Goal: Transaction & Acquisition: Purchase product/service

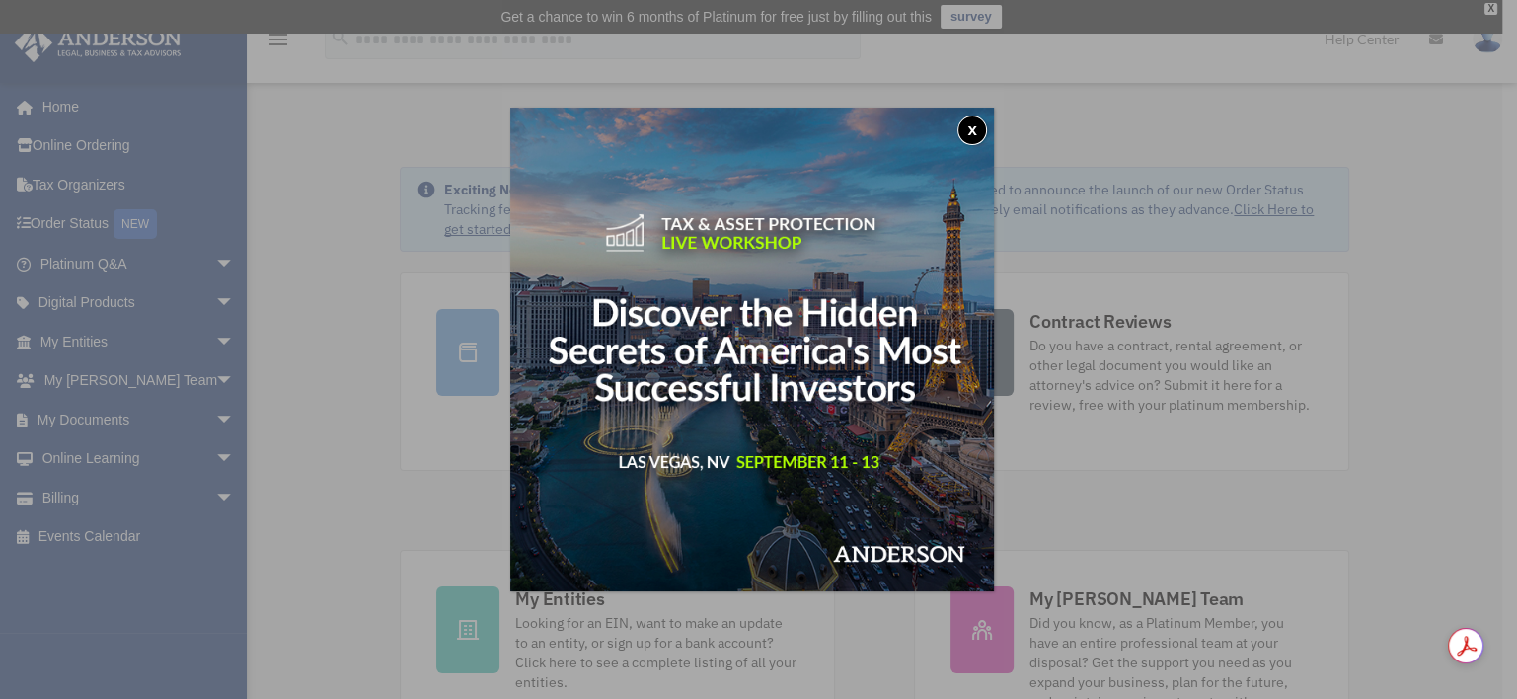
click at [985, 124] on button "x" at bounding box center [972, 130] width 30 height 30
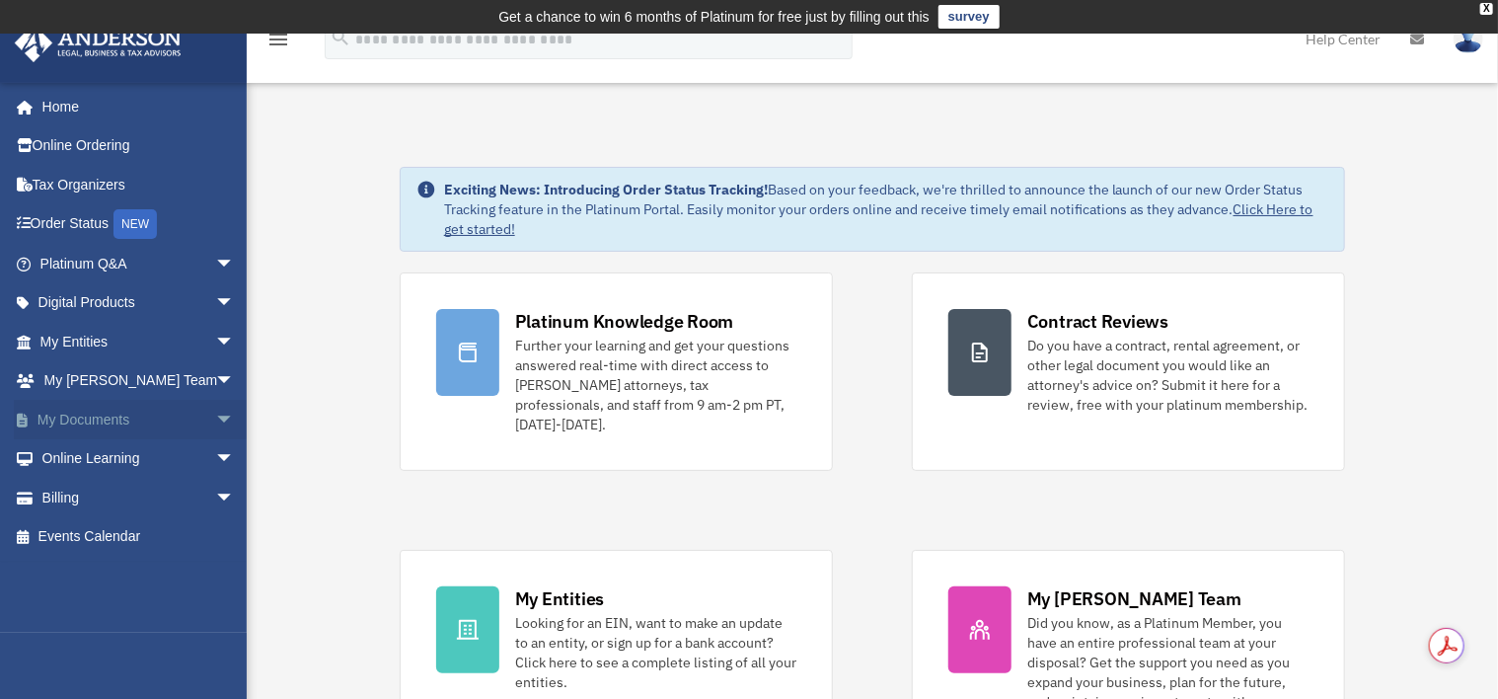
click at [67, 417] on link "My Documents arrow_drop_down" at bounding box center [139, 419] width 251 height 39
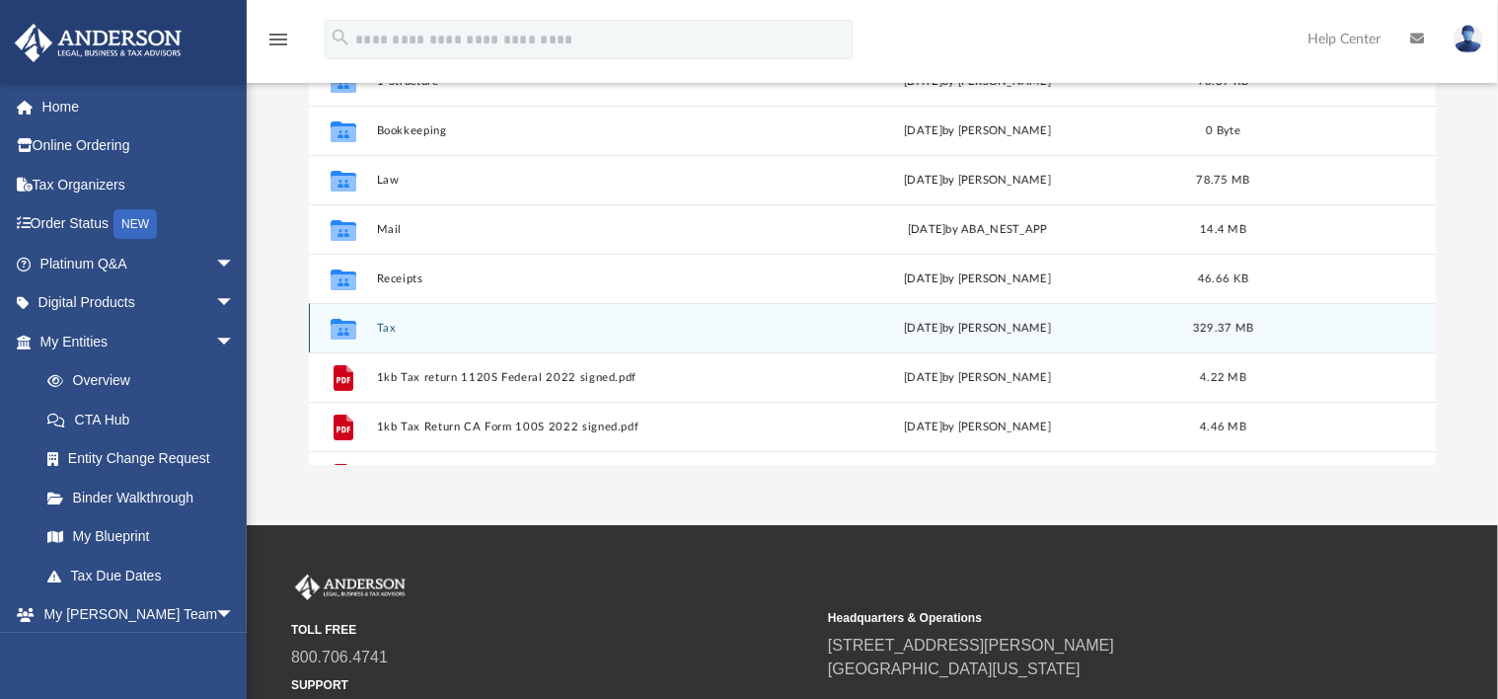
scroll to position [370, 0]
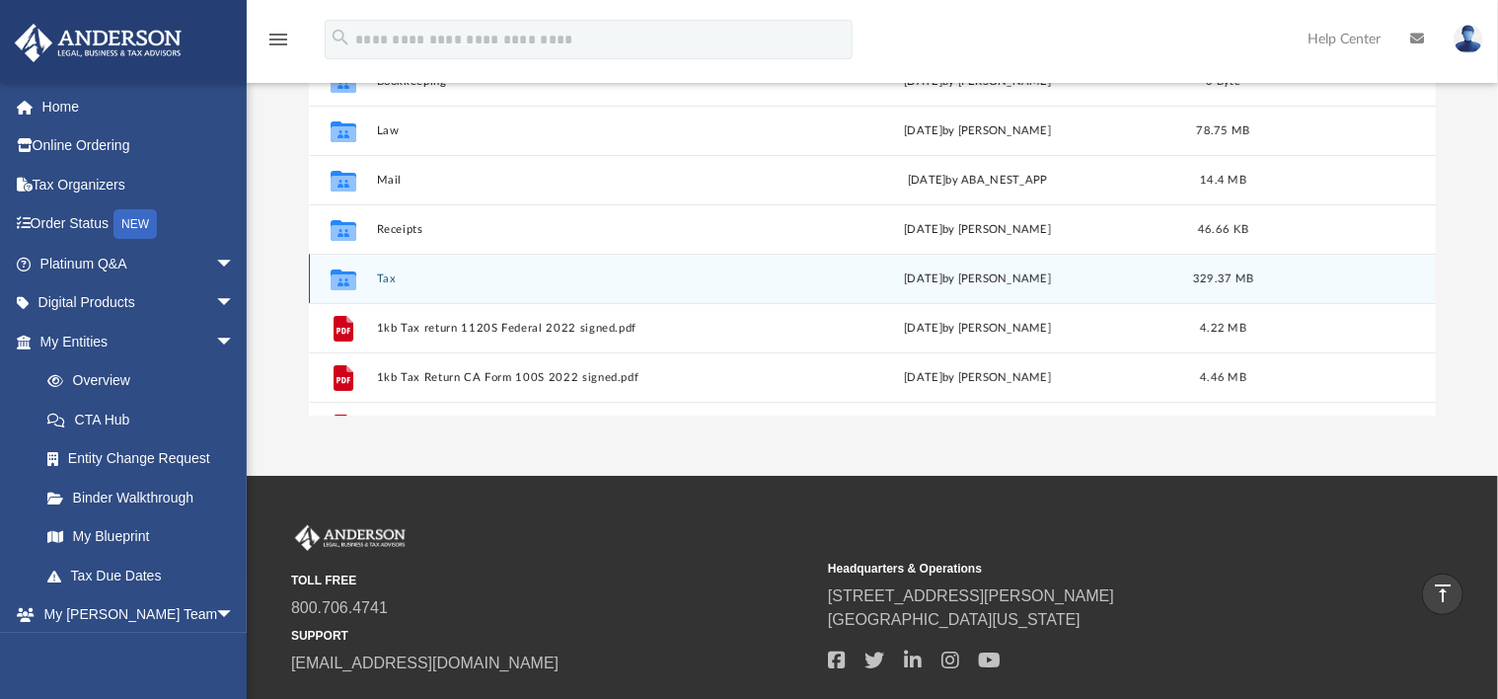
click at [388, 276] on button "Tax" at bounding box center [574, 278] width 395 height 13
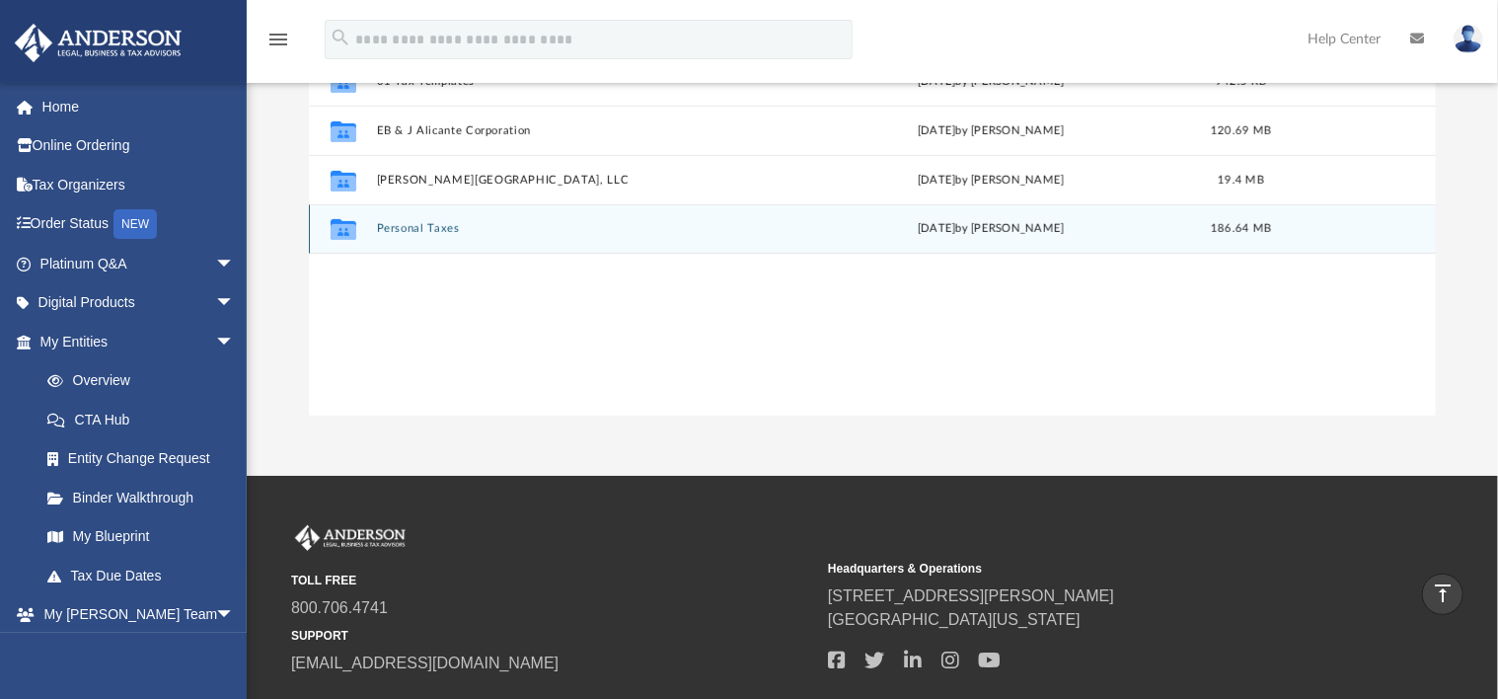
click at [420, 230] on button "Personal Taxes" at bounding box center [579, 229] width 404 height 13
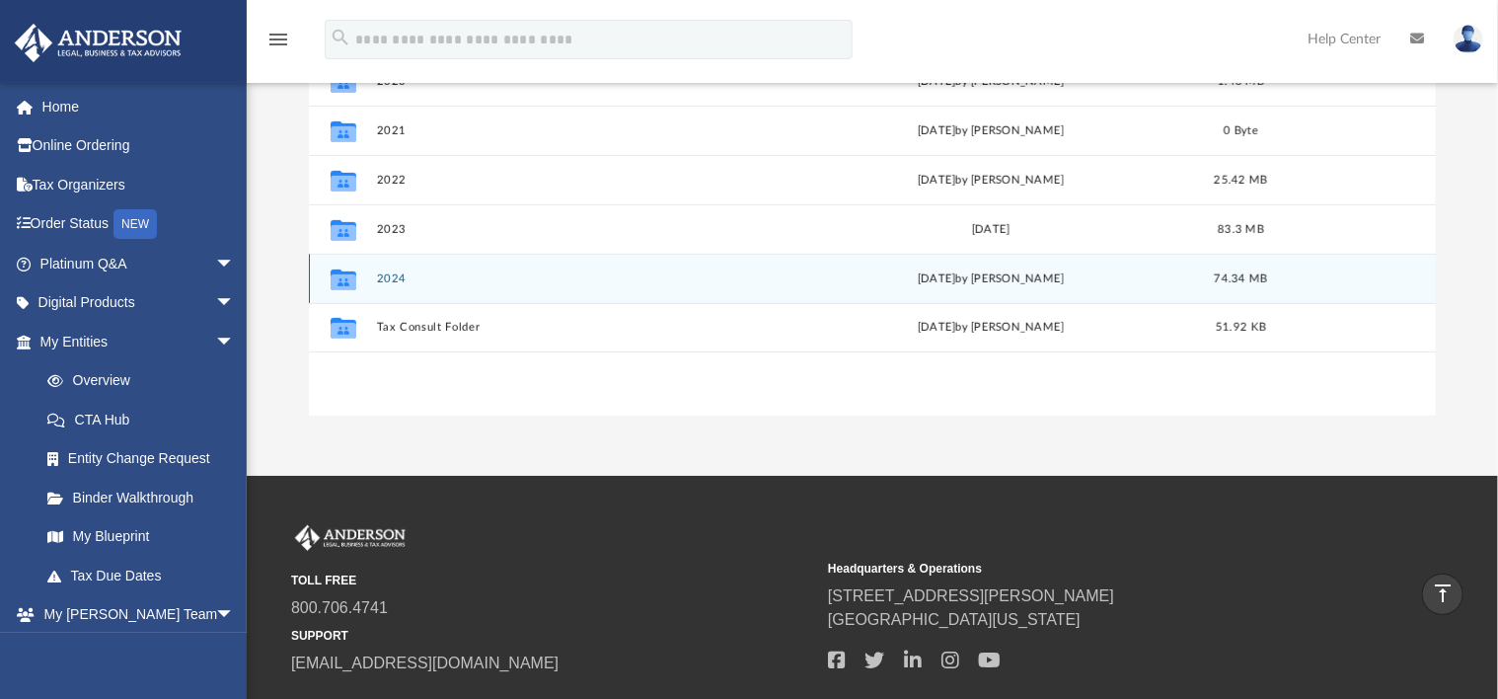
click at [402, 267] on div "Collaborated Folder 2024 Thu Sep 4 2025 by Jasmine Splunge 74.34 MB" at bounding box center [872, 278] width 1127 height 49
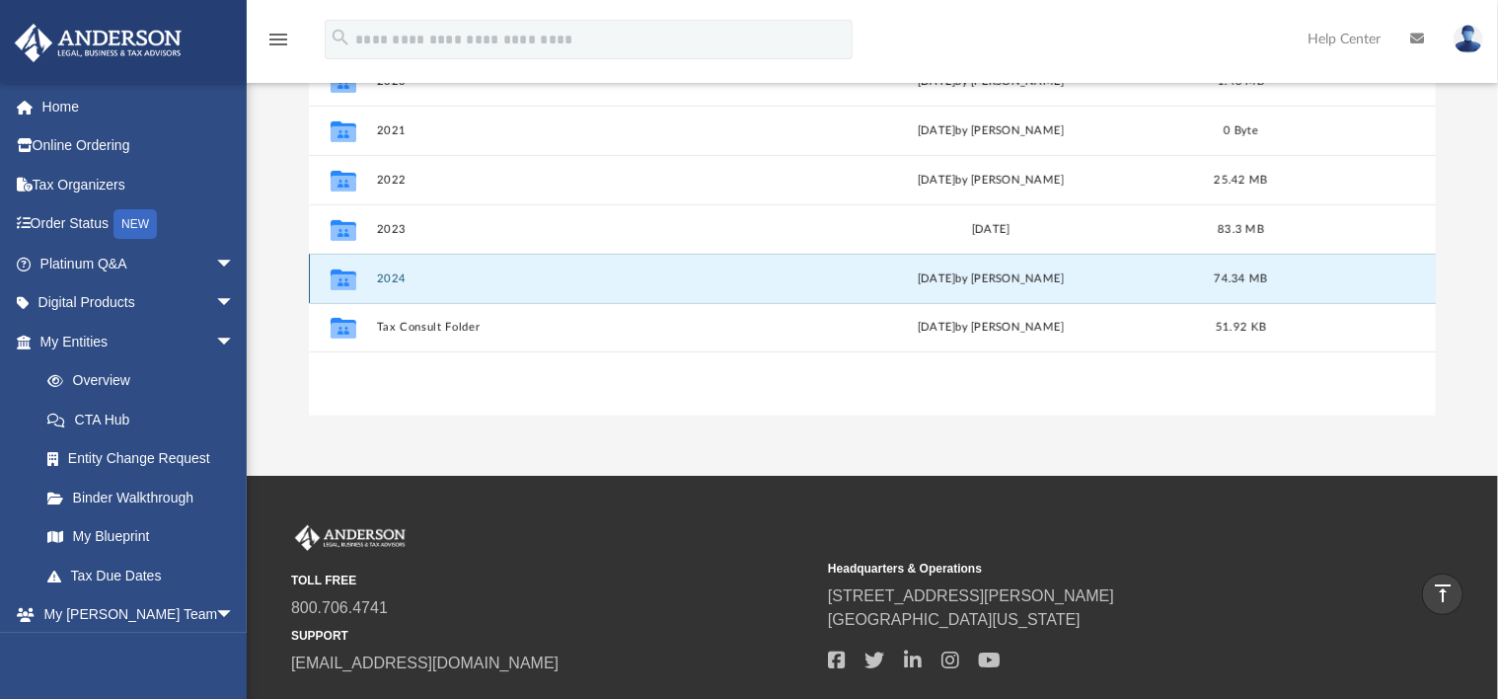
click at [394, 275] on button "2024" at bounding box center [579, 278] width 404 height 13
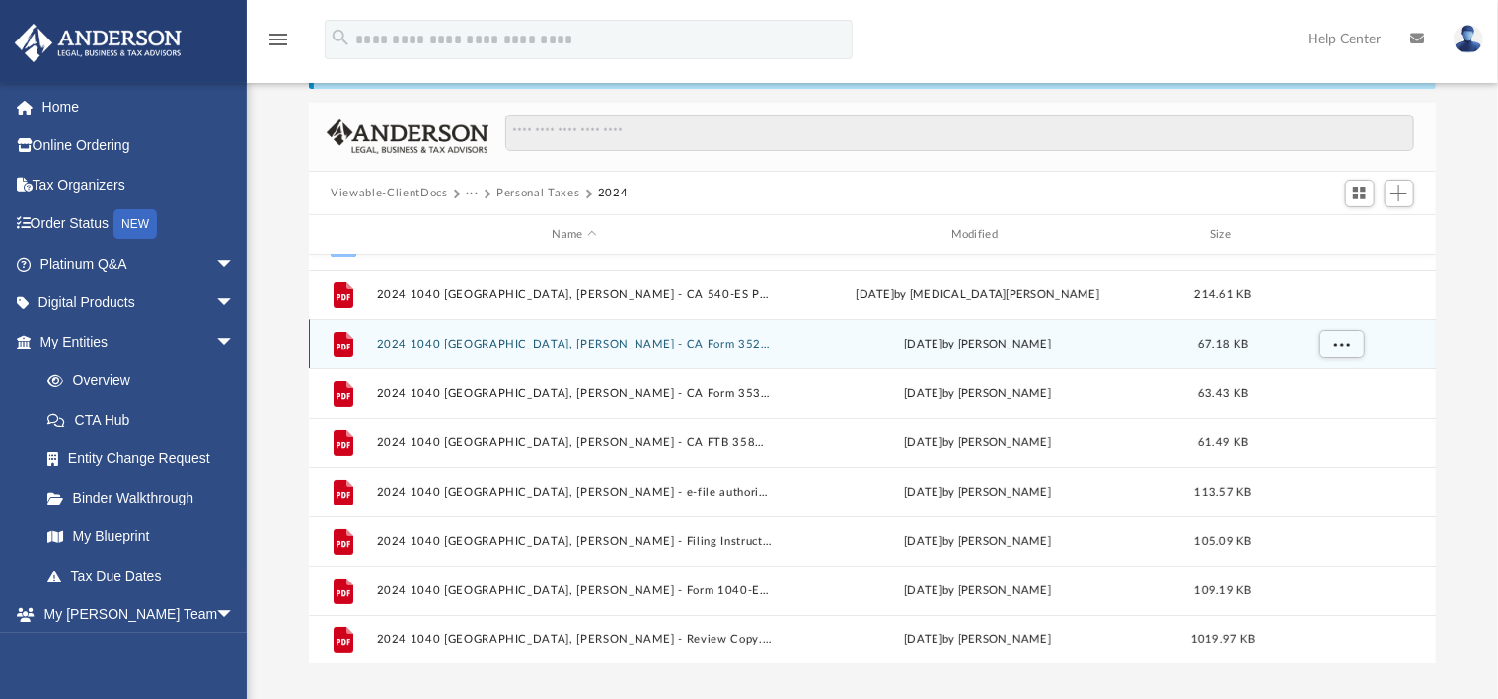
scroll to position [247, 0]
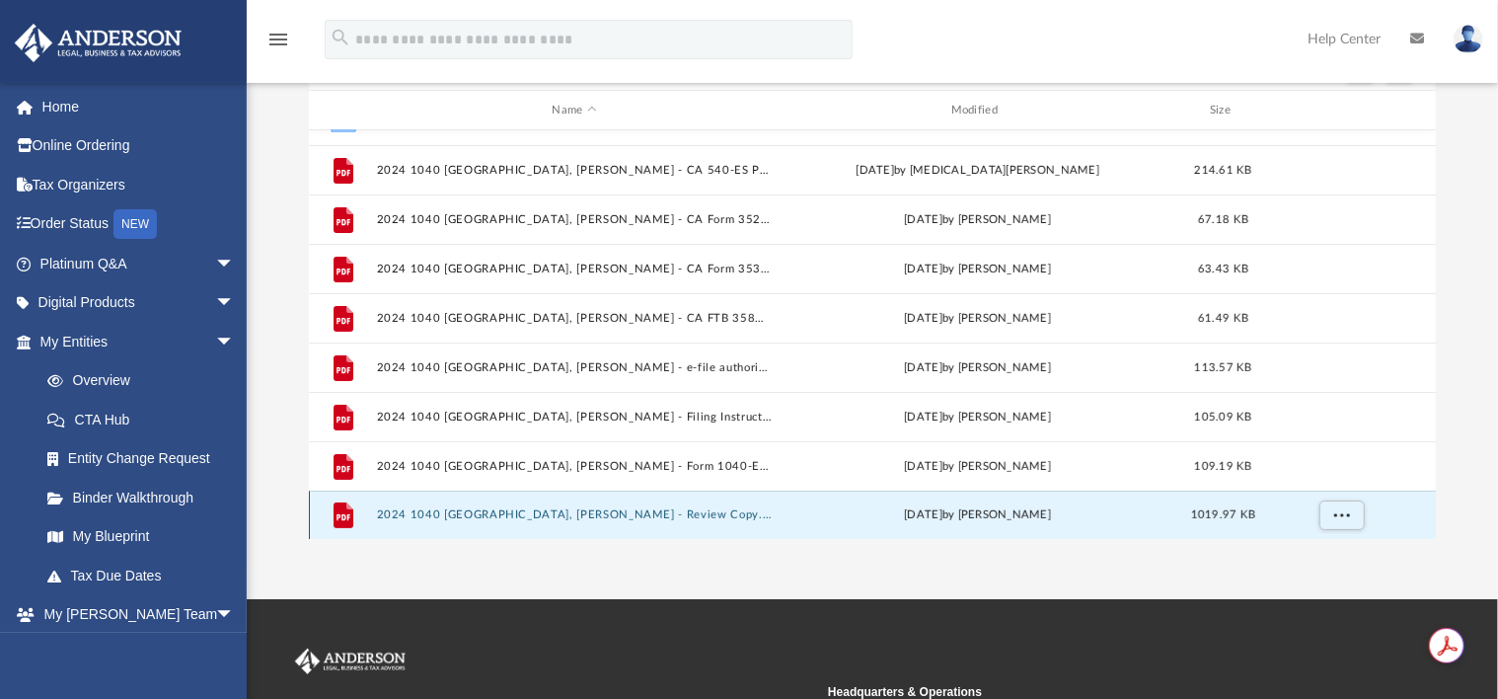
click at [532, 511] on button "2024 1040 Alicante, Judy A.D. - Review Copy.pdf" at bounding box center [574, 515] width 395 height 13
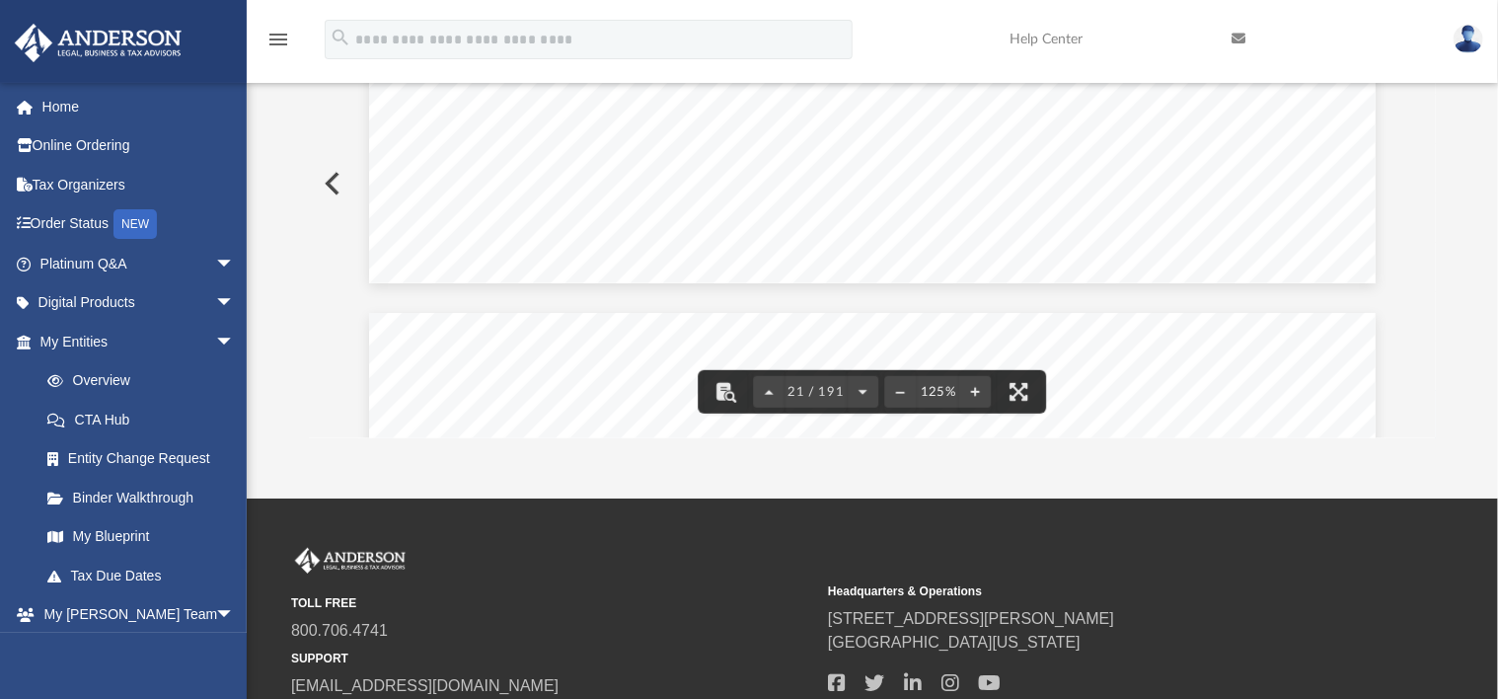
scroll to position [500, 0]
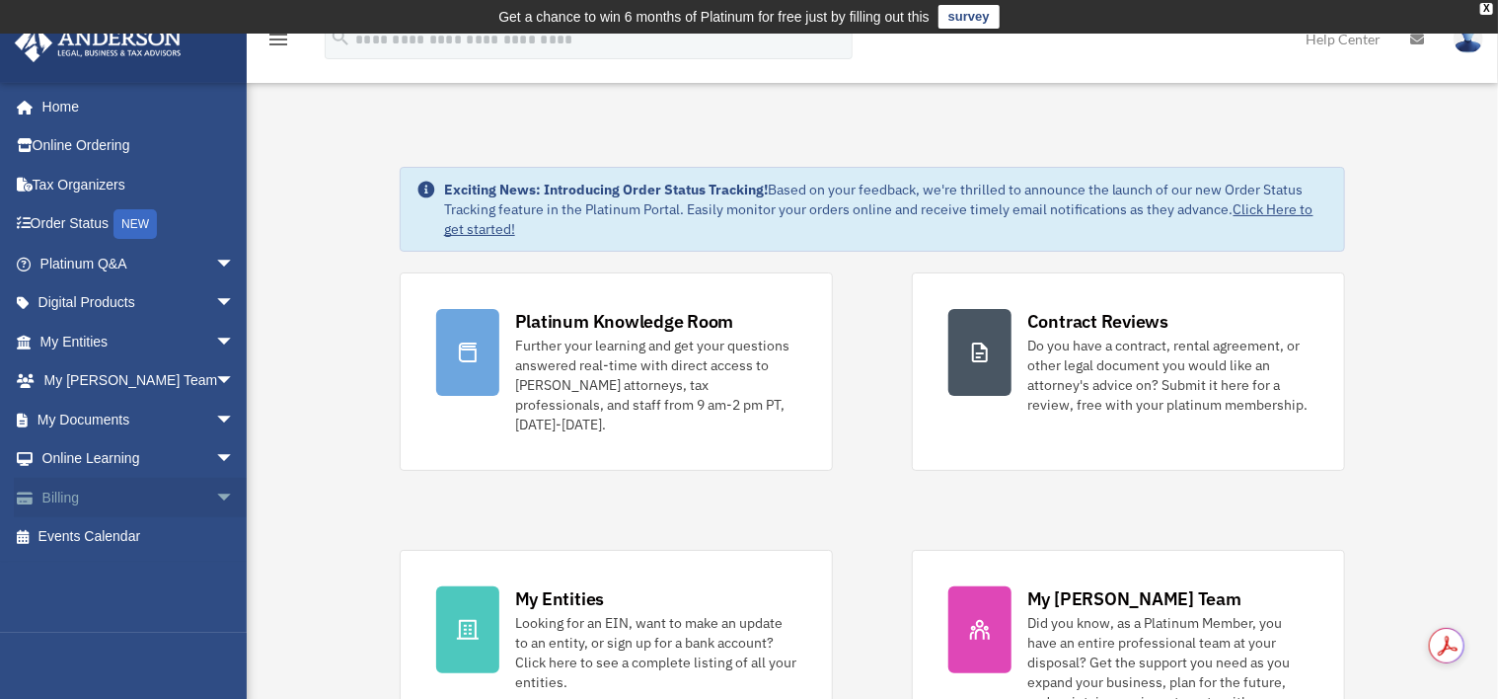
click at [67, 495] on link "Billing arrow_drop_down" at bounding box center [139, 497] width 251 height 39
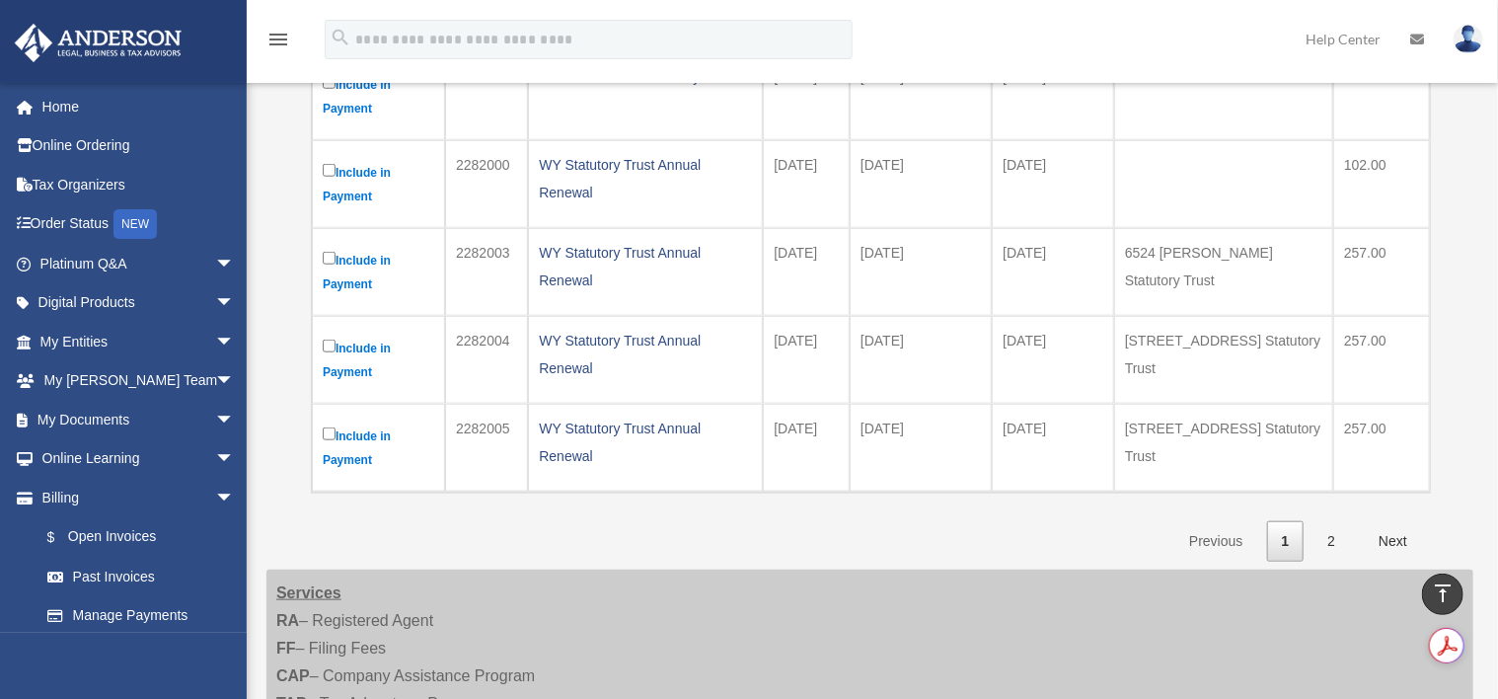
scroll to position [864, 0]
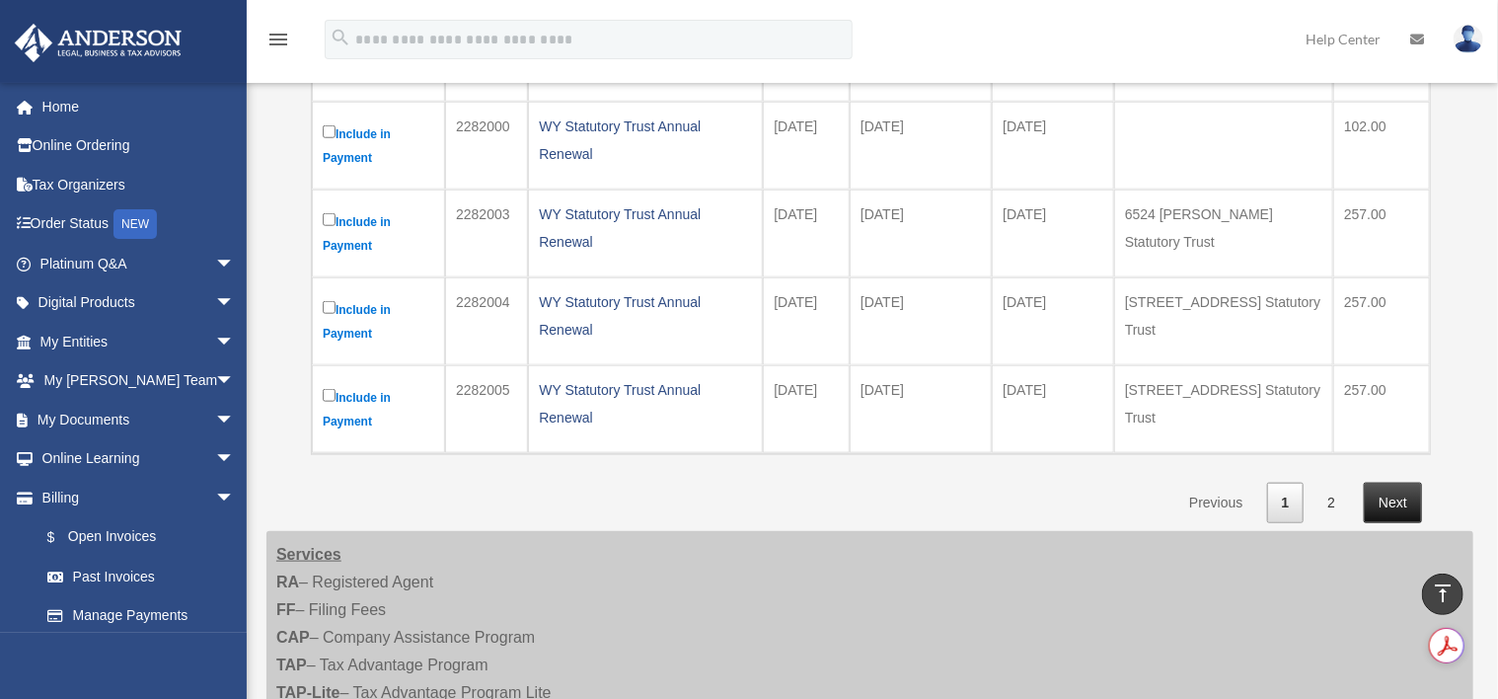
click at [1390, 502] on link "Next" at bounding box center [1393, 503] width 58 height 40
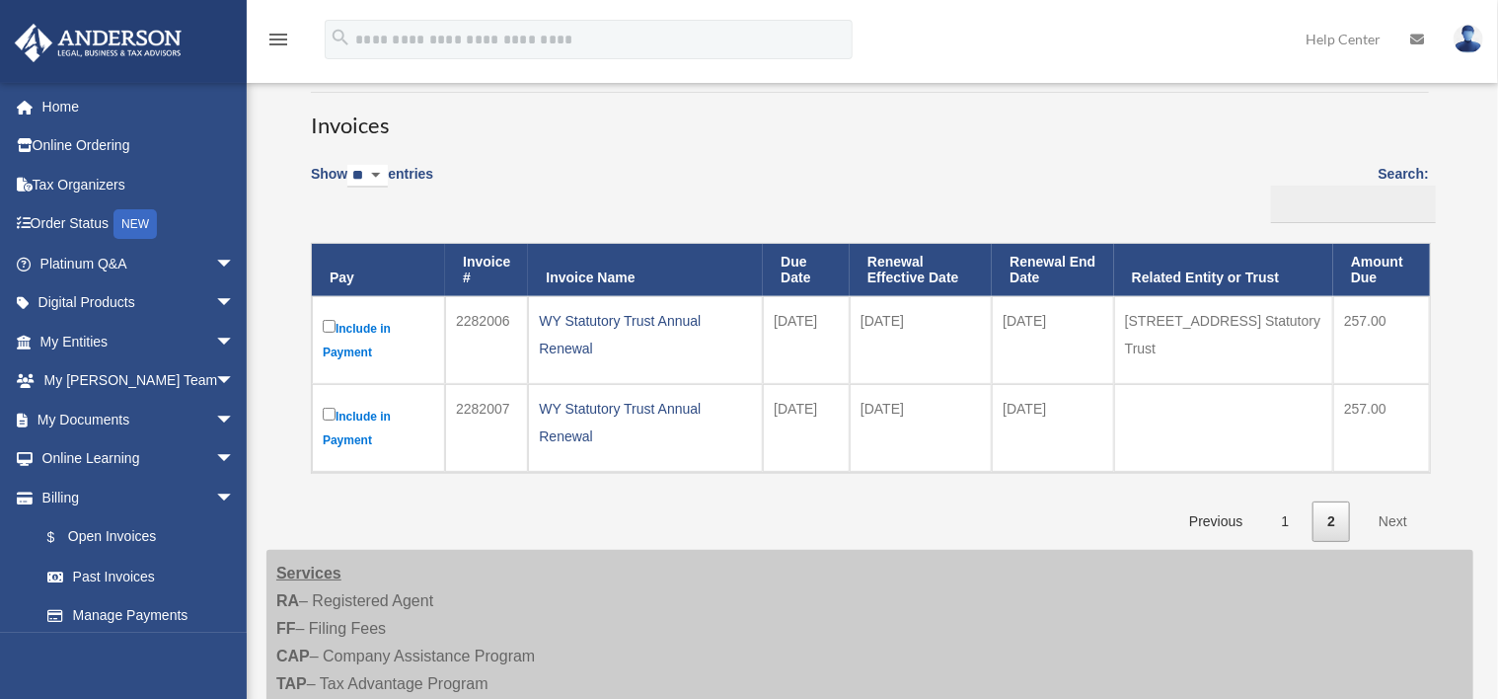
scroll to position [111, 0]
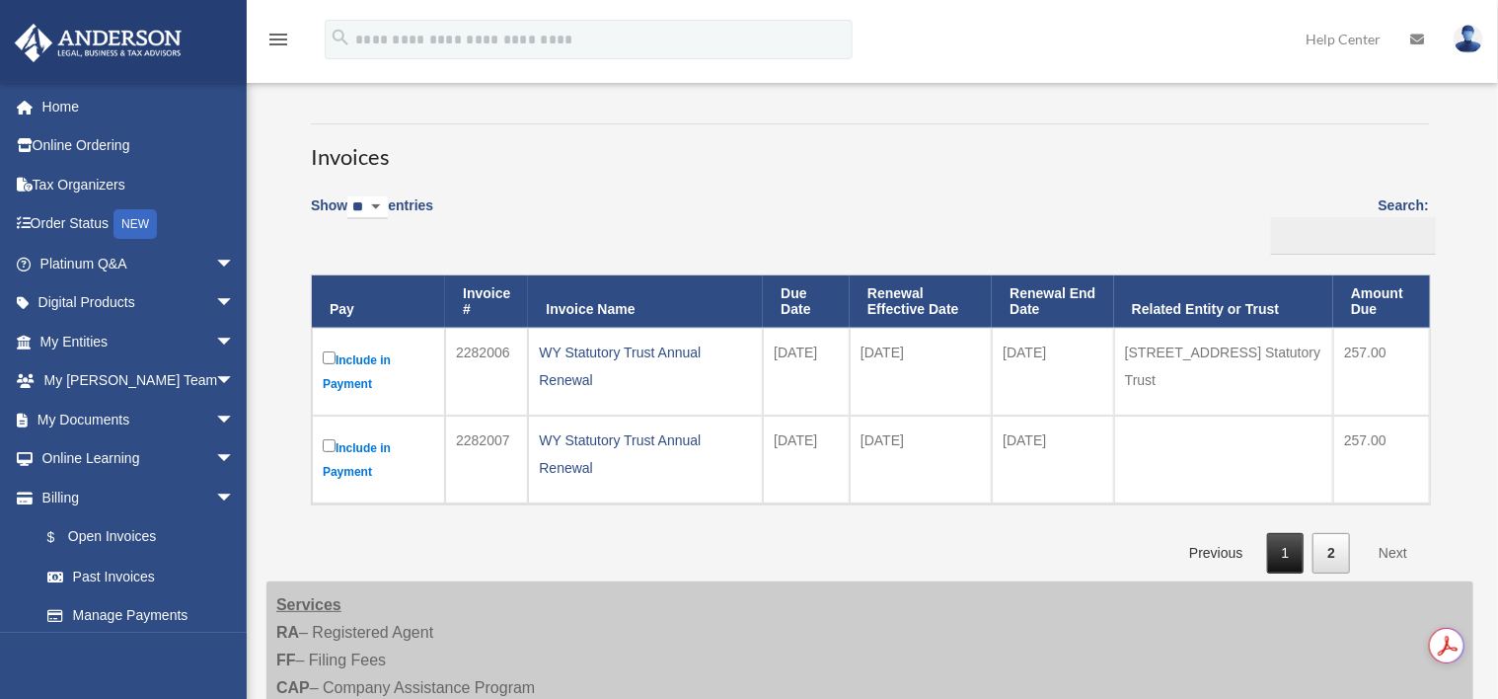
click at [1291, 549] on link "1" at bounding box center [1286, 553] width 38 height 40
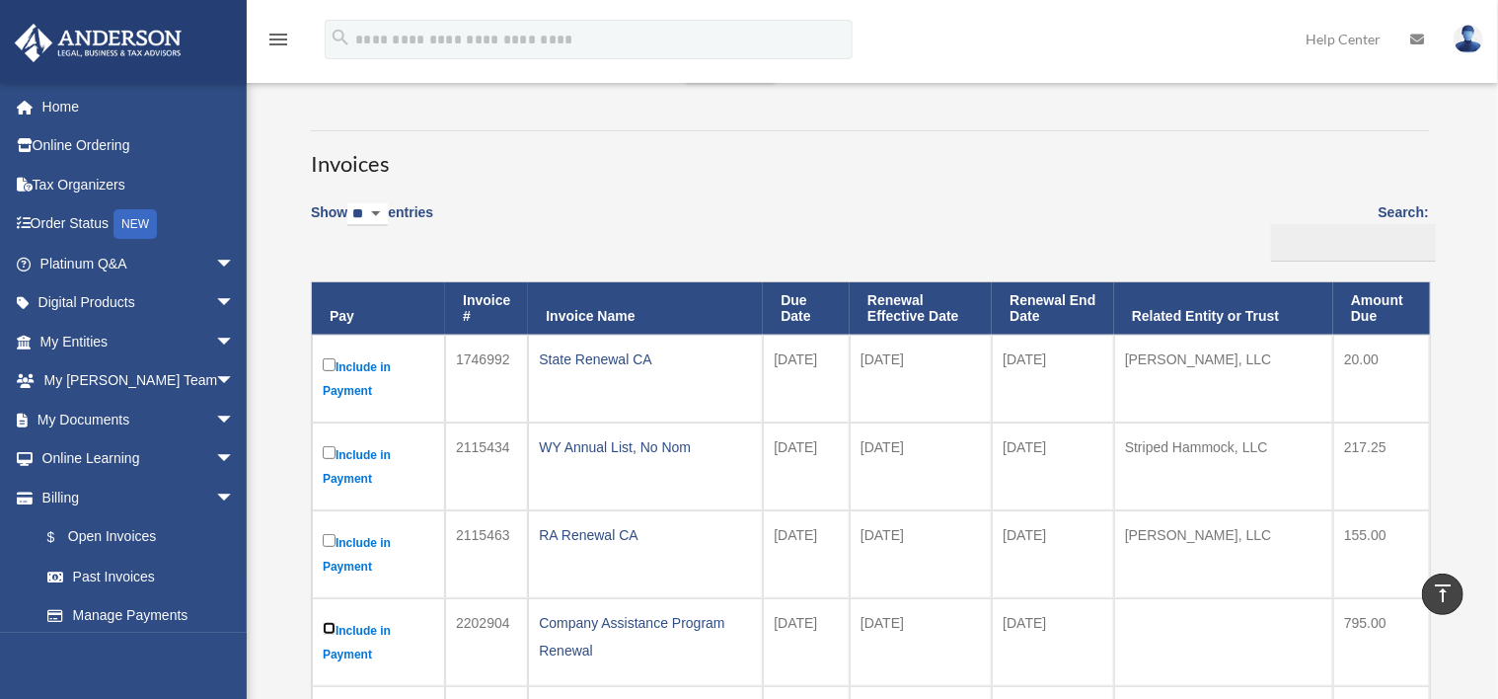
scroll to position [0, 0]
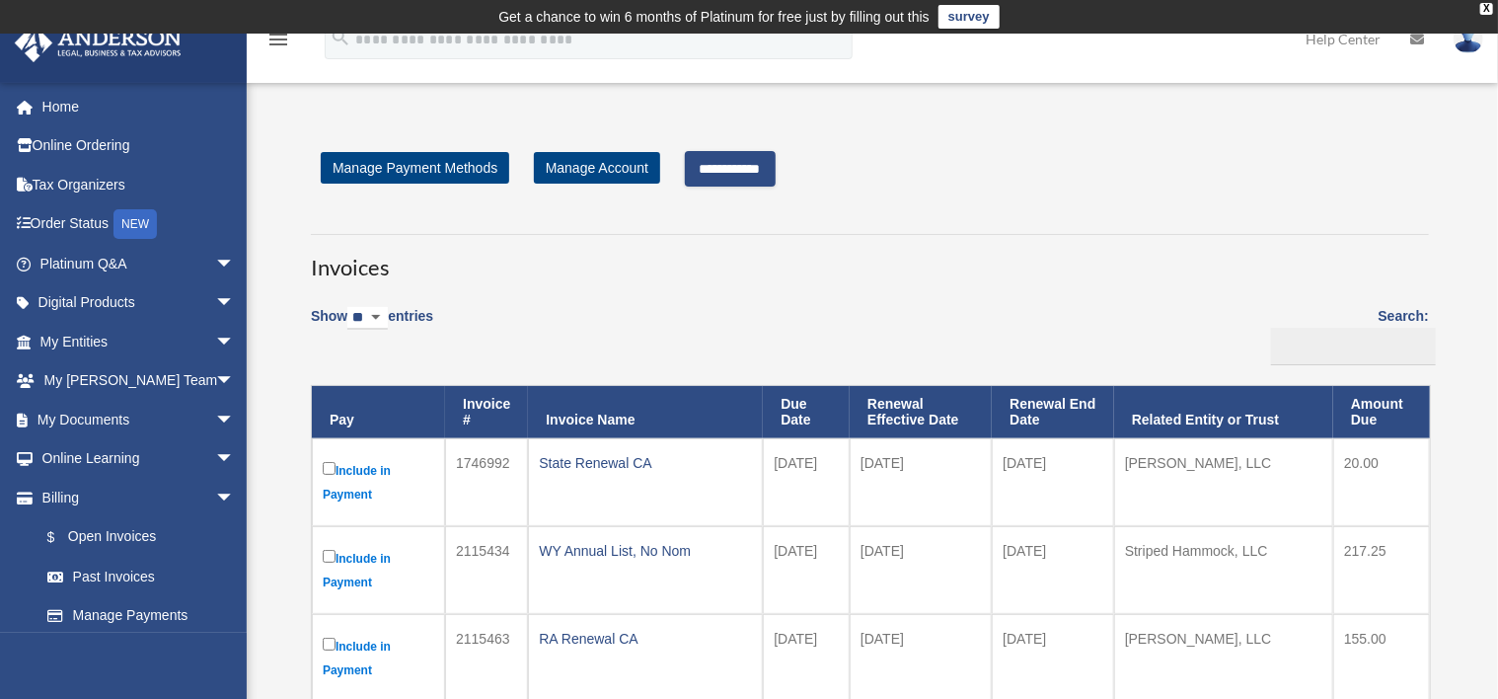
click at [747, 166] on input "**********" at bounding box center [730, 169] width 91 height 36
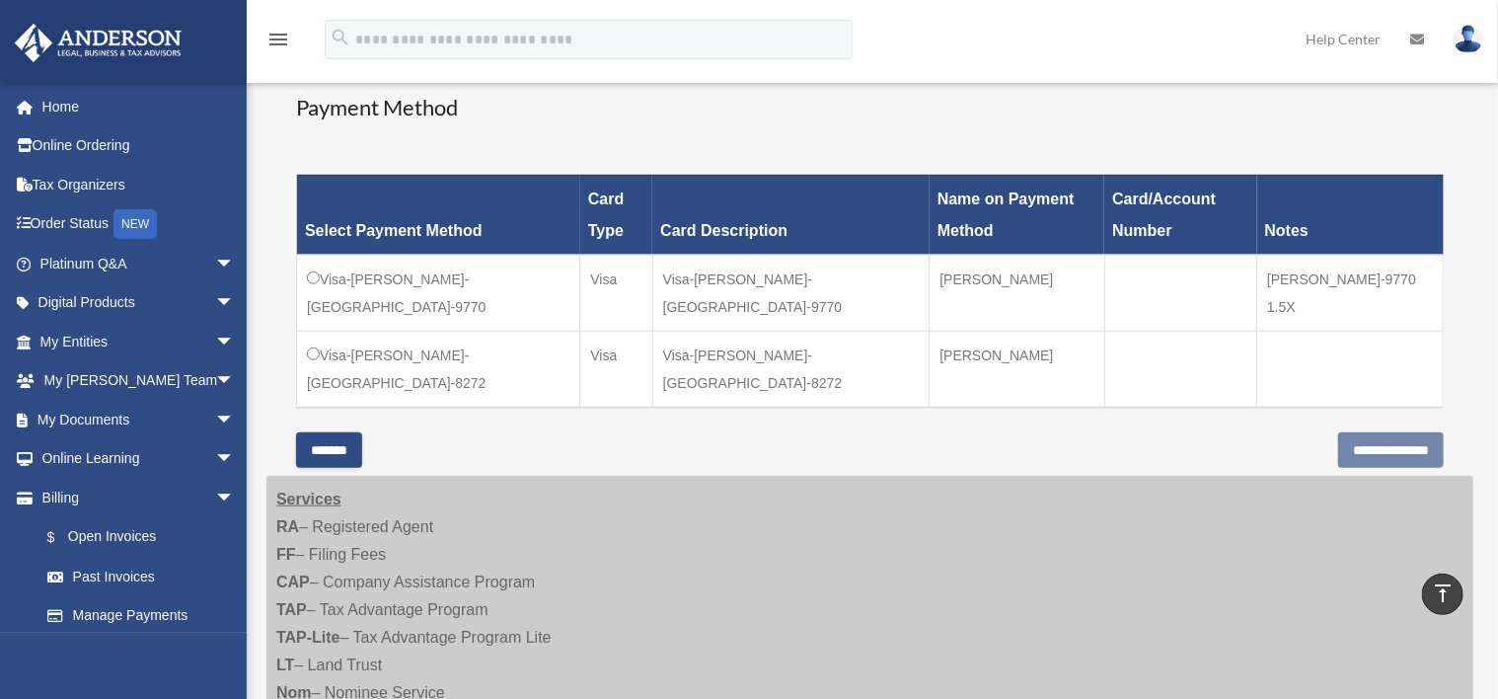
scroll to position [616, 0]
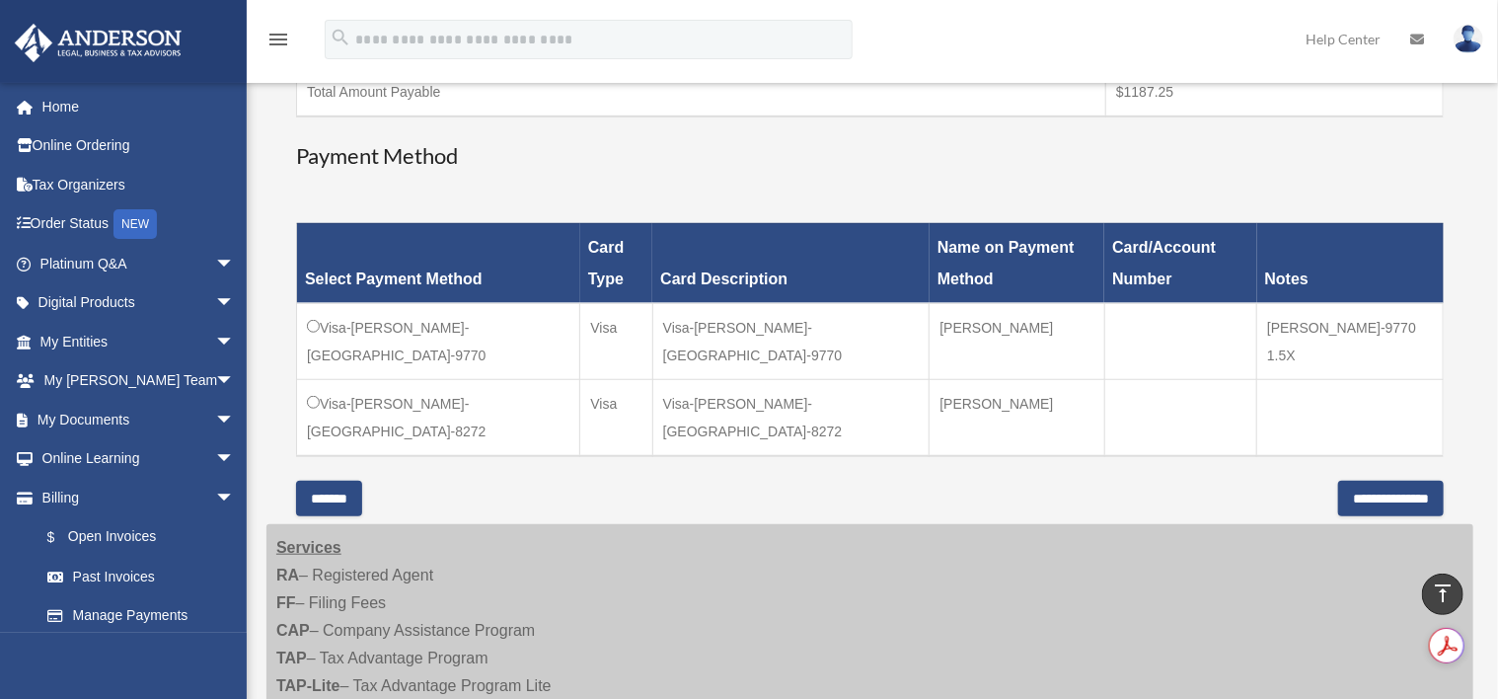
click at [545, 418] on div "Have a question? Please call us at [PHONE_NUMBER] or email us directly at [EMAI…" at bounding box center [870, 40] width 1148 height 954
click at [1360, 481] on input "**********" at bounding box center [1391, 499] width 106 height 36
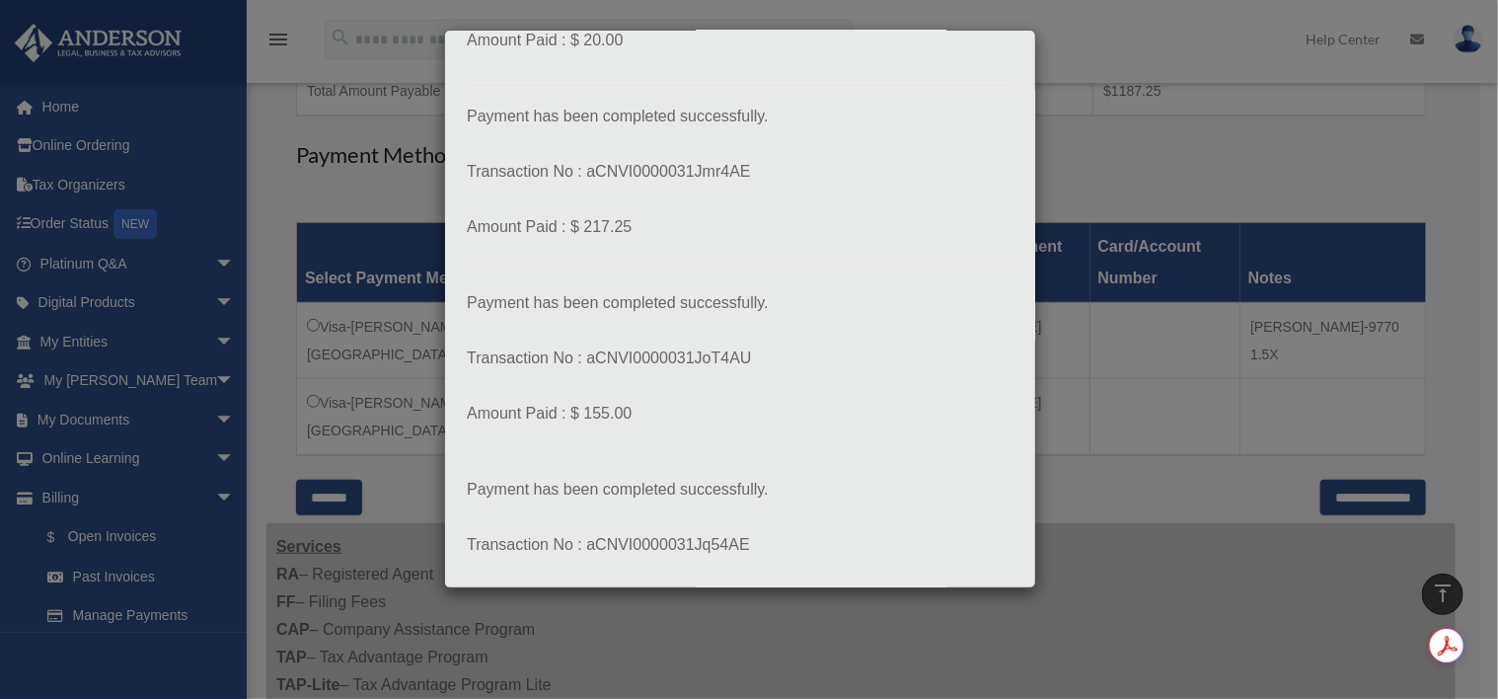
scroll to position [359, 0]
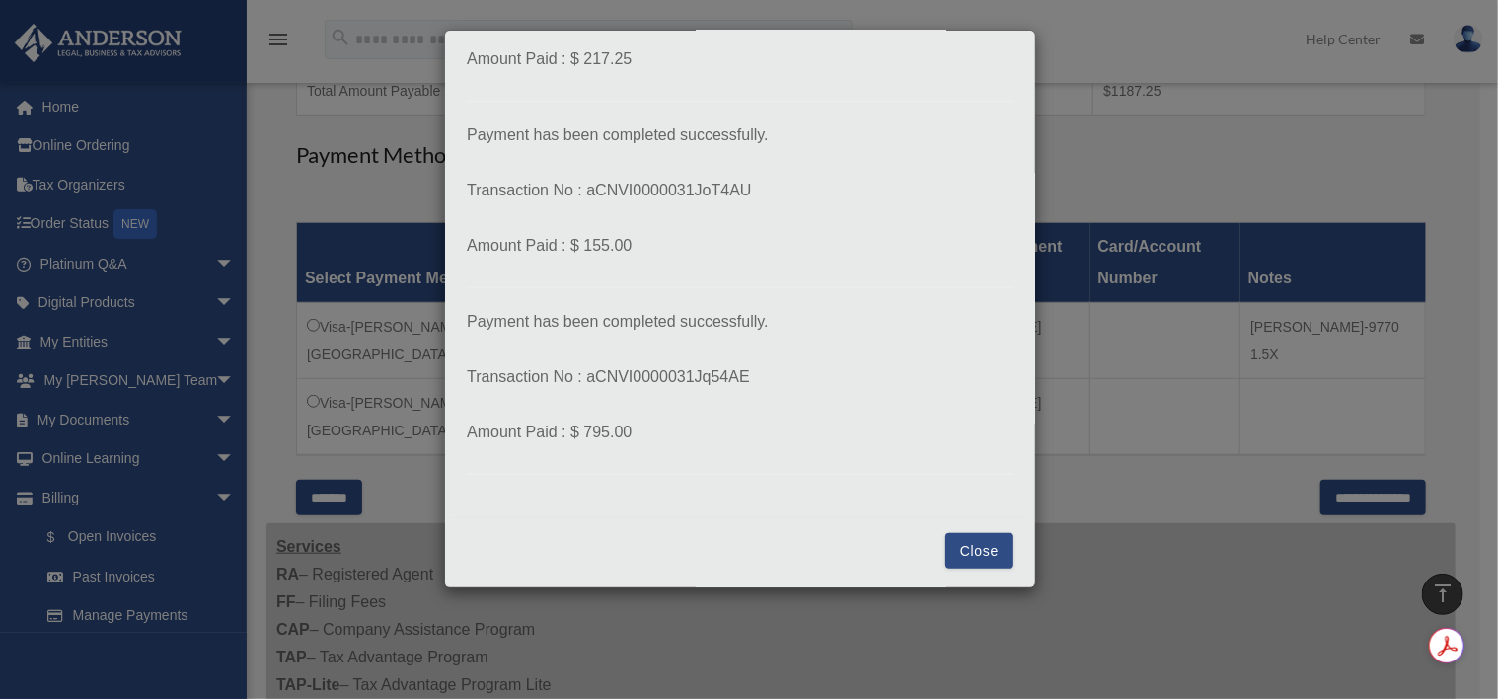
click at [963, 544] on button "Close" at bounding box center [980, 551] width 68 height 36
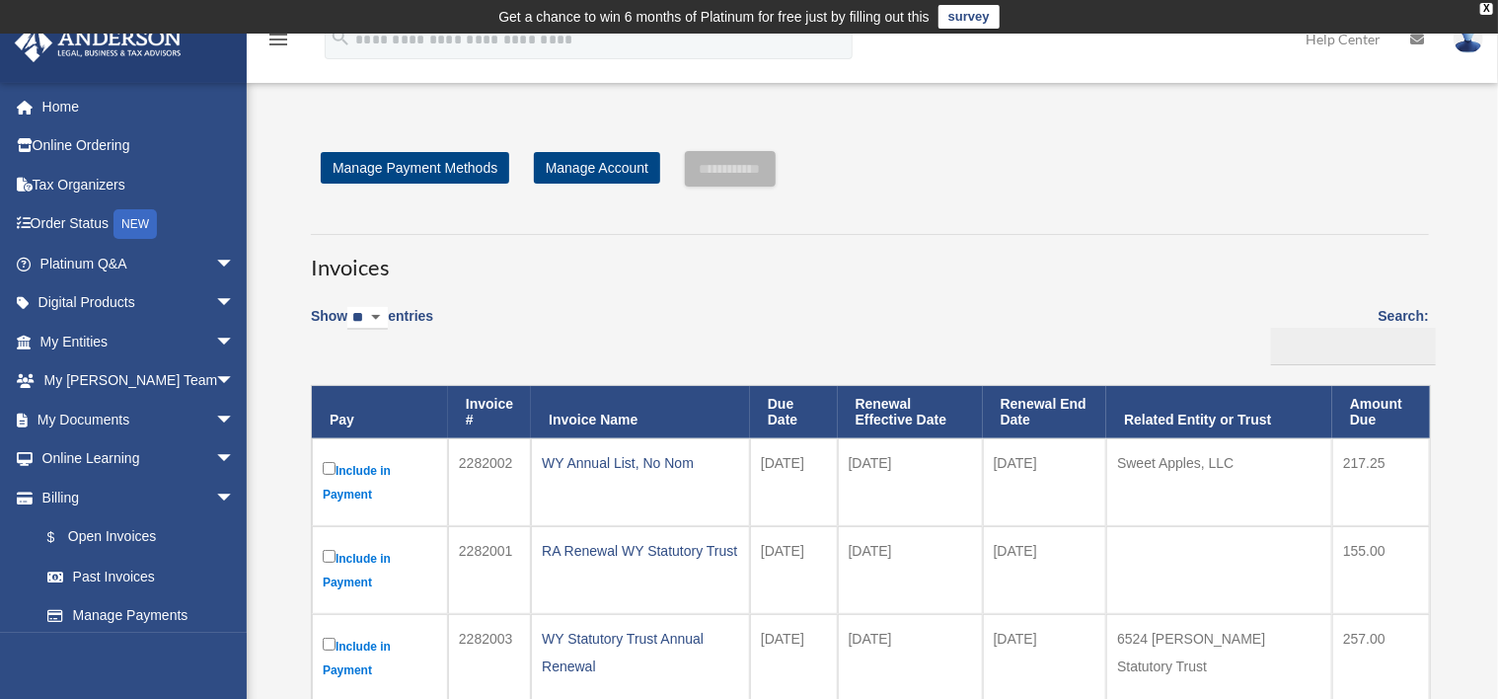
click at [1469, 43] on img at bounding box center [1469, 39] width 30 height 29
click at [1117, 174] on link "Logout" at bounding box center [1147, 172] width 197 height 40
